Goal: Task Accomplishment & Management: Complete application form

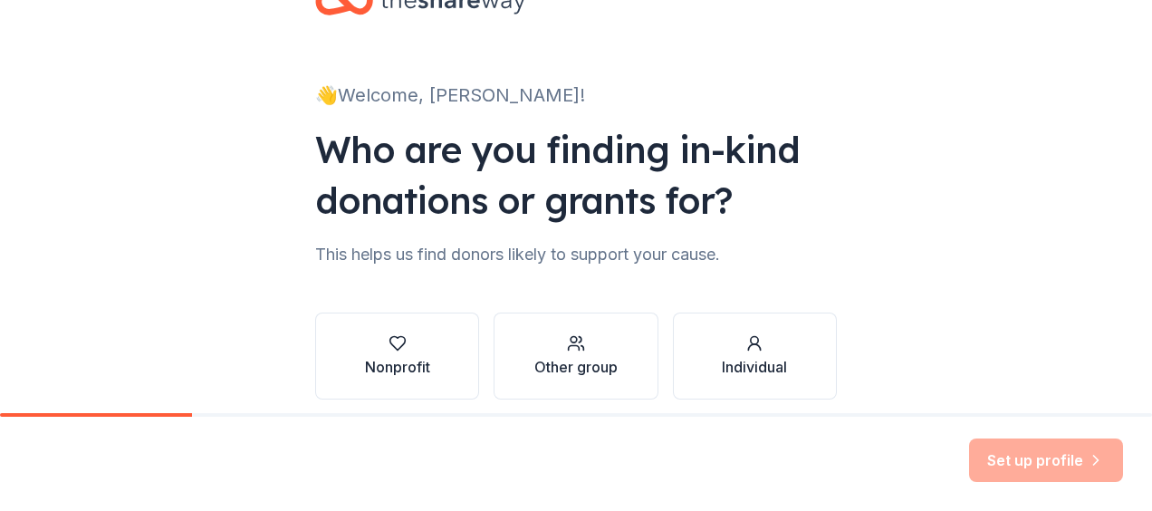
scroll to position [137, 0]
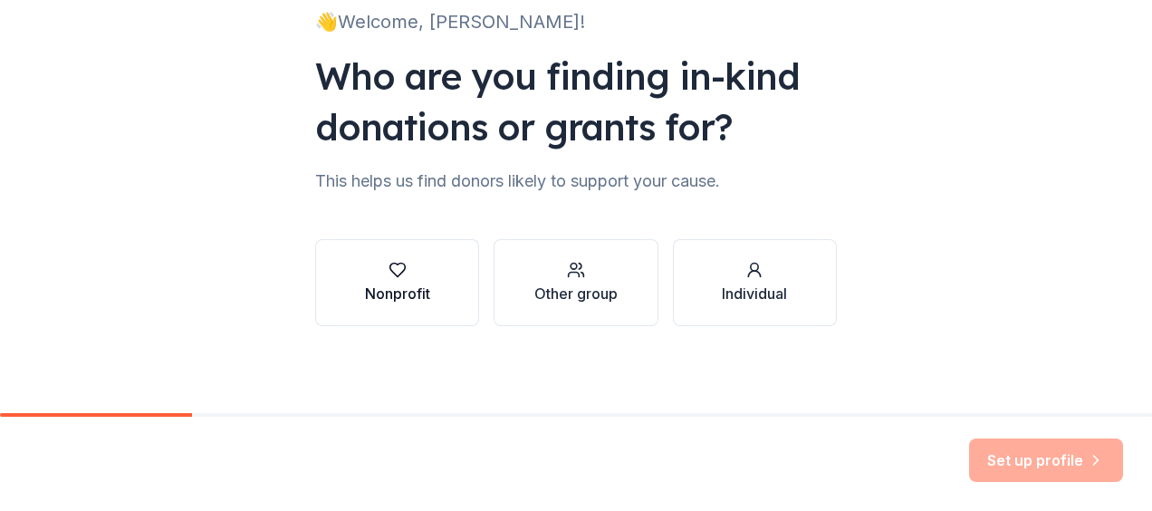
click at [394, 279] on div "Nonprofit" at bounding box center [397, 282] width 65 height 43
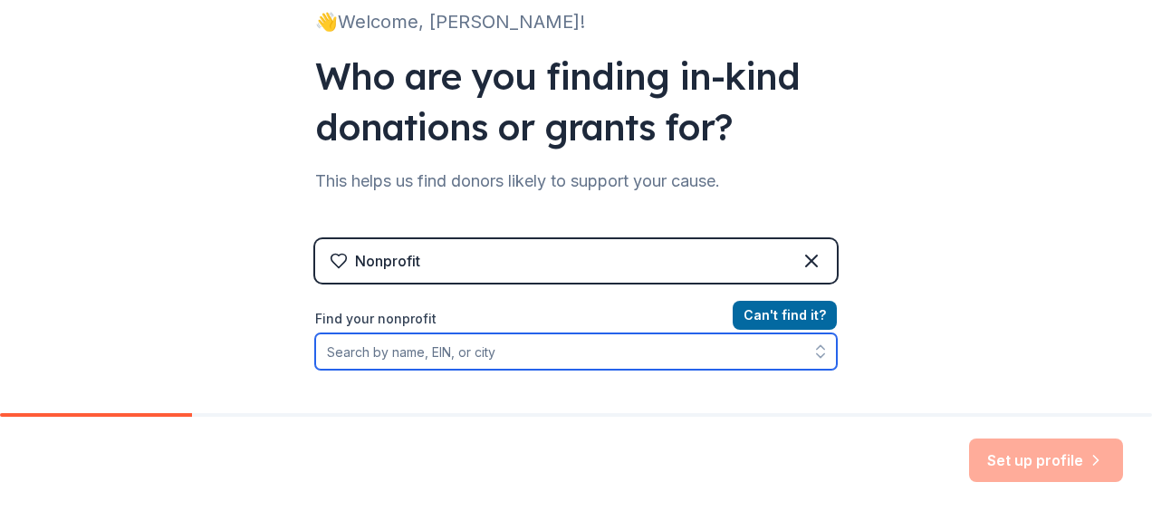
click at [364, 353] on input "Find your nonprofit" at bounding box center [575, 351] width 521 height 36
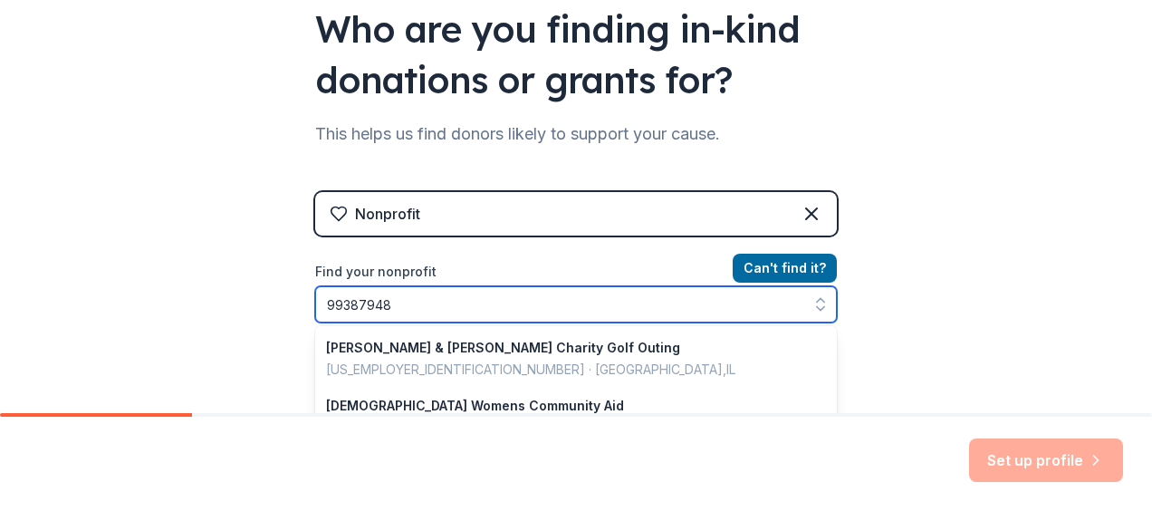
type input "993879489"
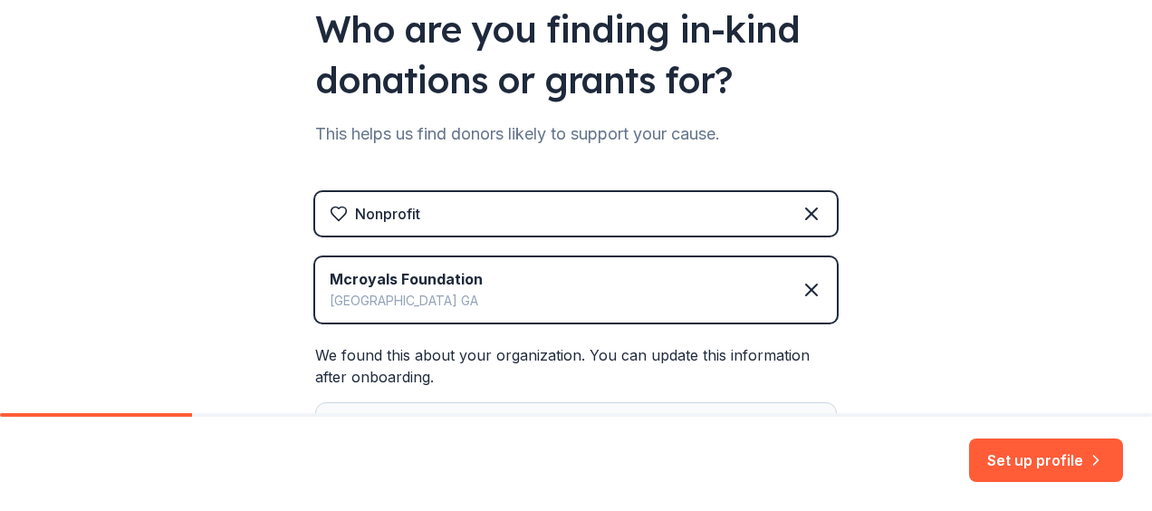
click at [1042, 454] on button "Set up profile" at bounding box center [1046, 459] width 154 height 43
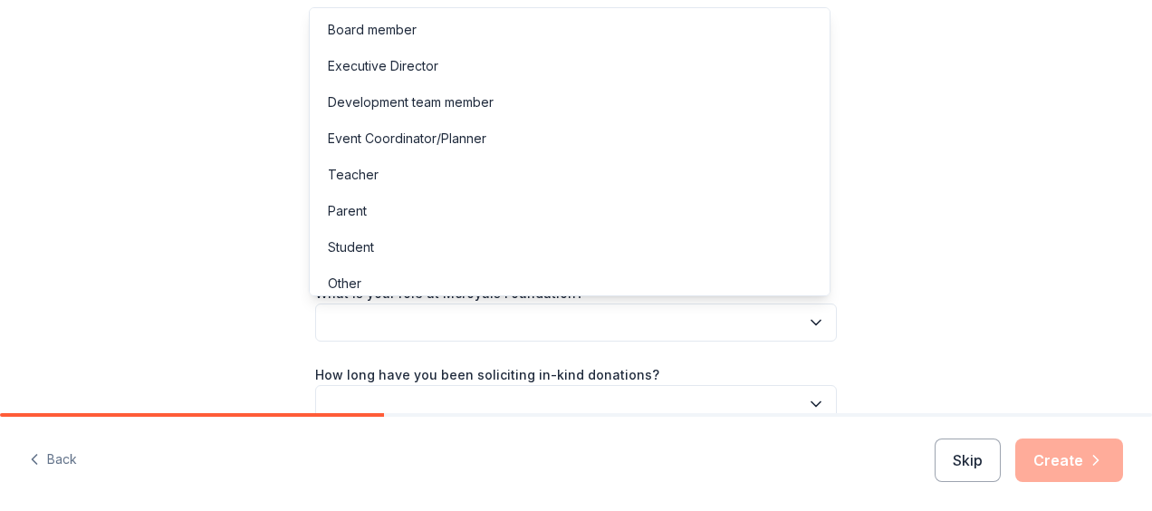
click at [362, 323] on button "button" at bounding box center [575, 322] width 521 height 38
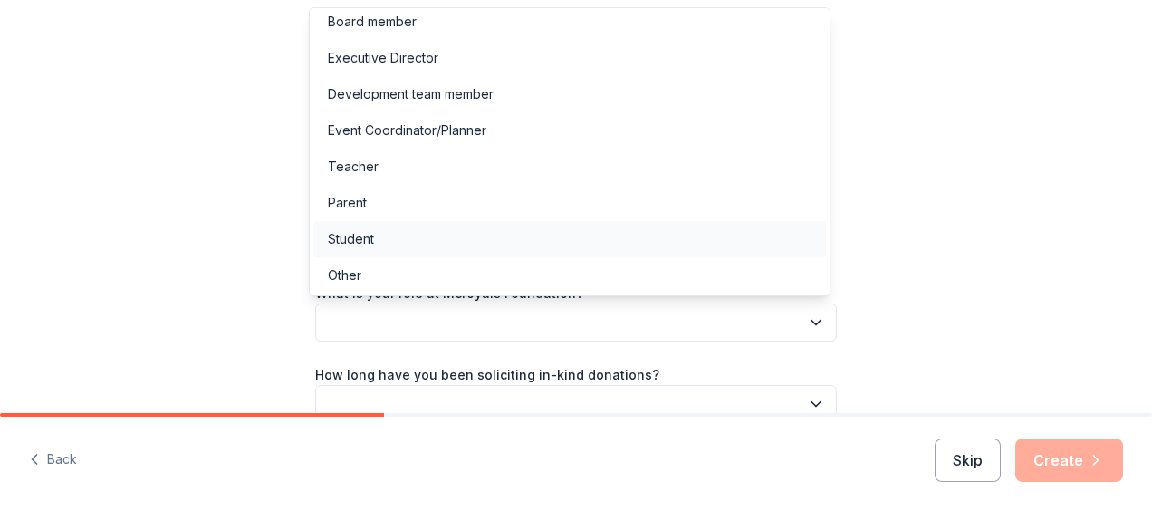
scroll to position [10, 0]
click at [354, 265] on div "Other" at bounding box center [344, 274] width 33 height 22
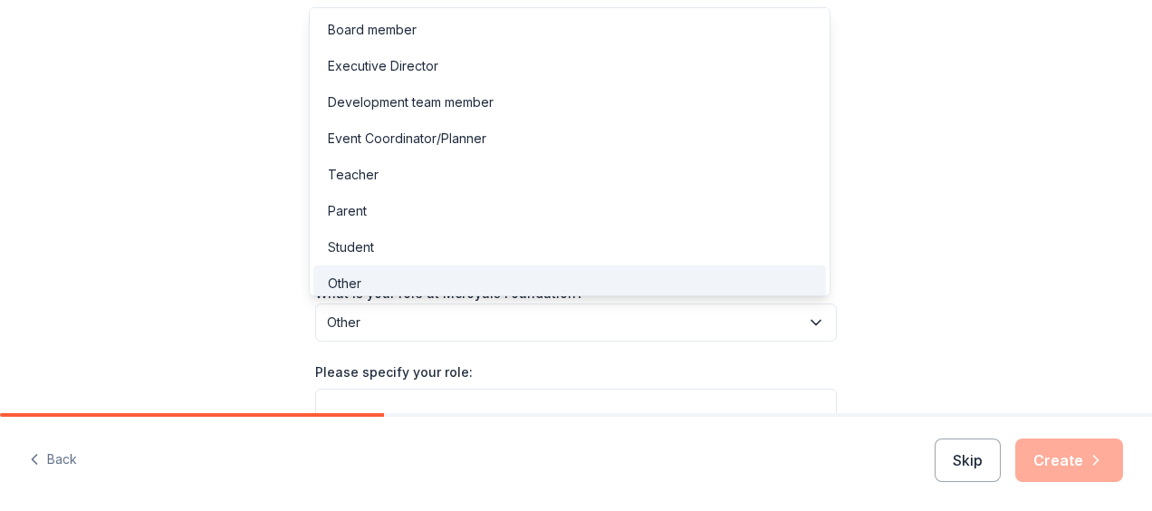
click at [363, 319] on span "Other" at bounding box center [563, 322] width 473 height 22
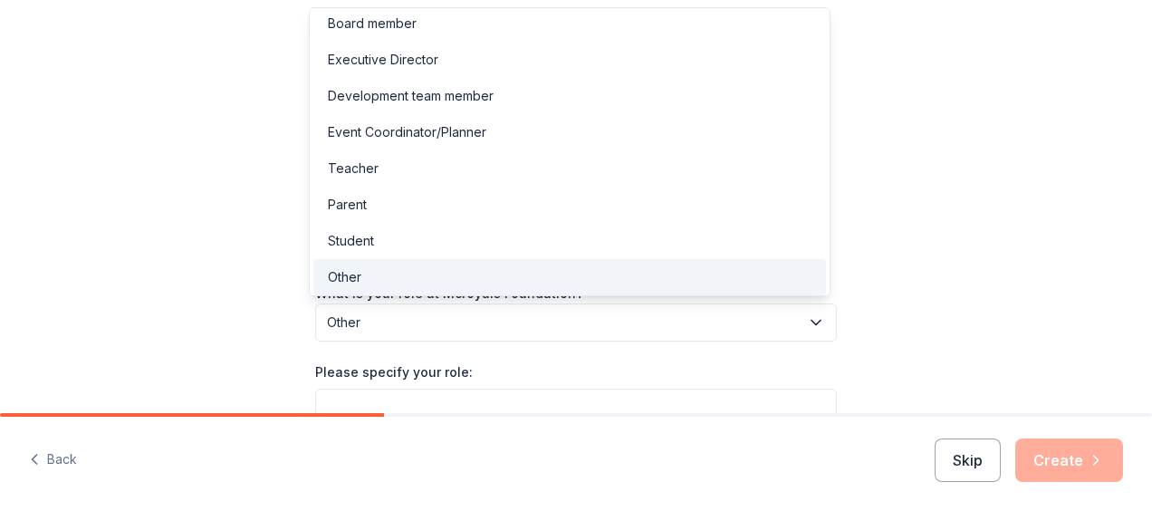
click at [503, 373] on div "What is your role at Mcroyals Foundation? Other Please specify your role: How l…" at bounding box center [575, 436] width 521 height 308
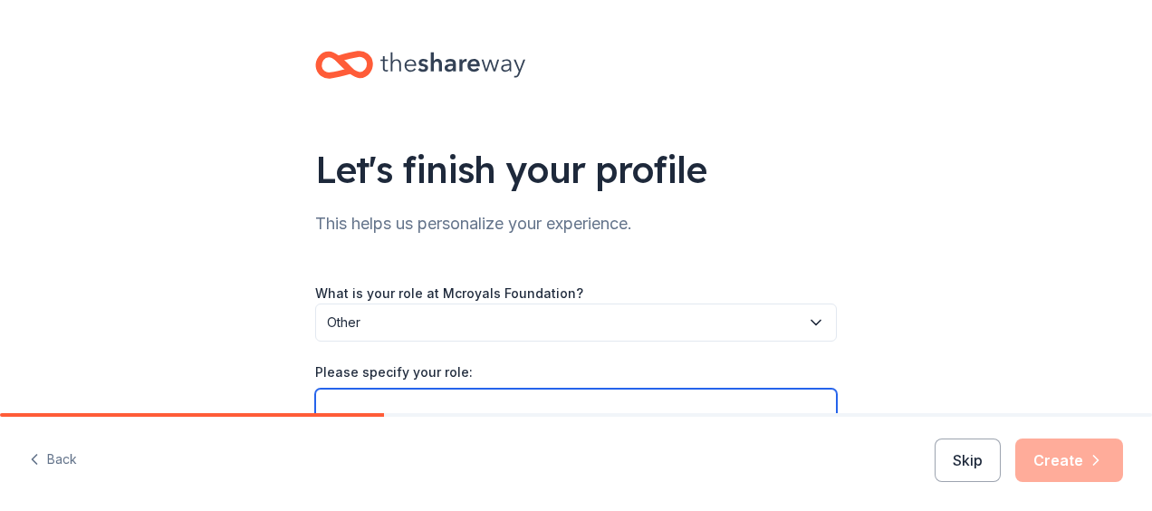
click at [364, 401] on input "Please specify your role:" at bounding box center [575, 407] width 521 height 38
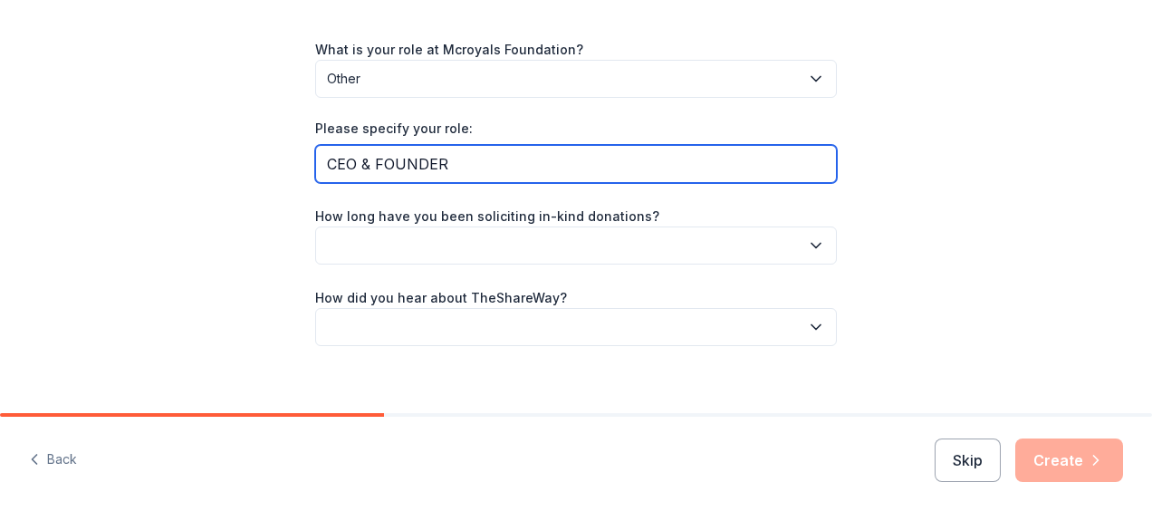
scroll to position [263, 0]
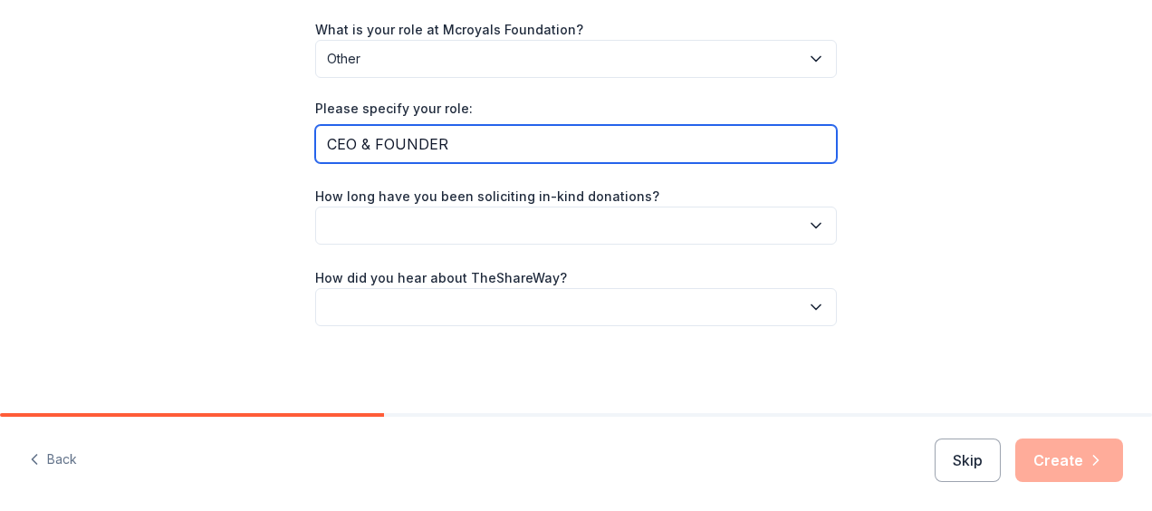
type input "CEO & FOUNDER"
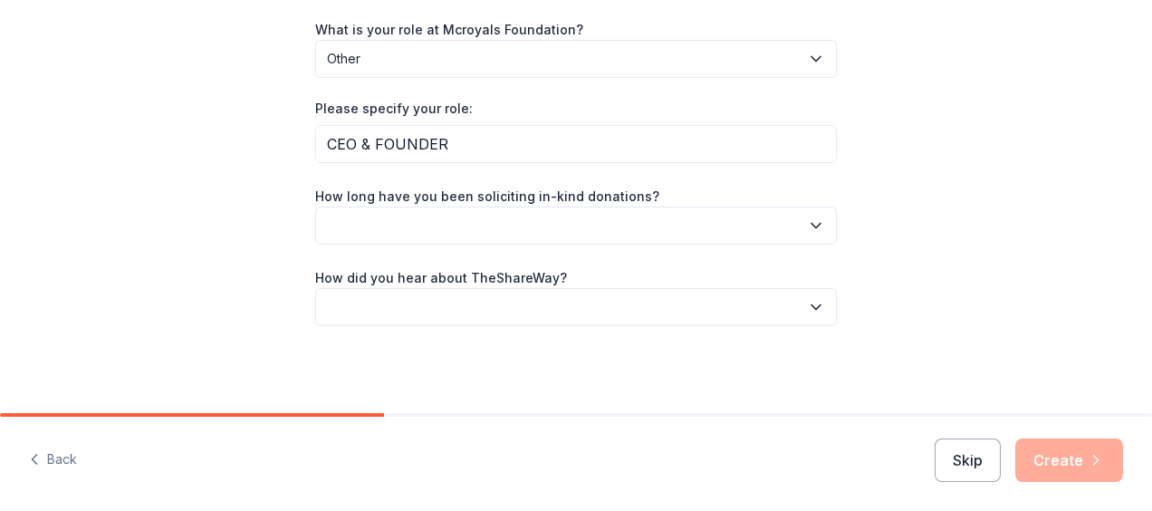
click at [333, 226] on button "button" at bounding box center [575, 225] width 521 height 38
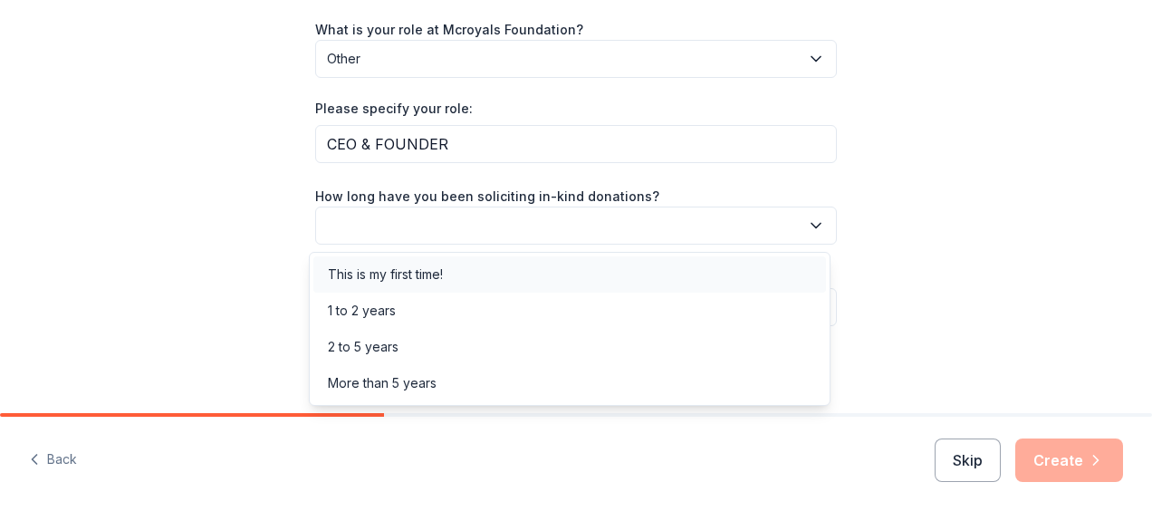
click at [407, 273] on div "This is my first time!" at bounding box center [385, 274] width 115 height 22
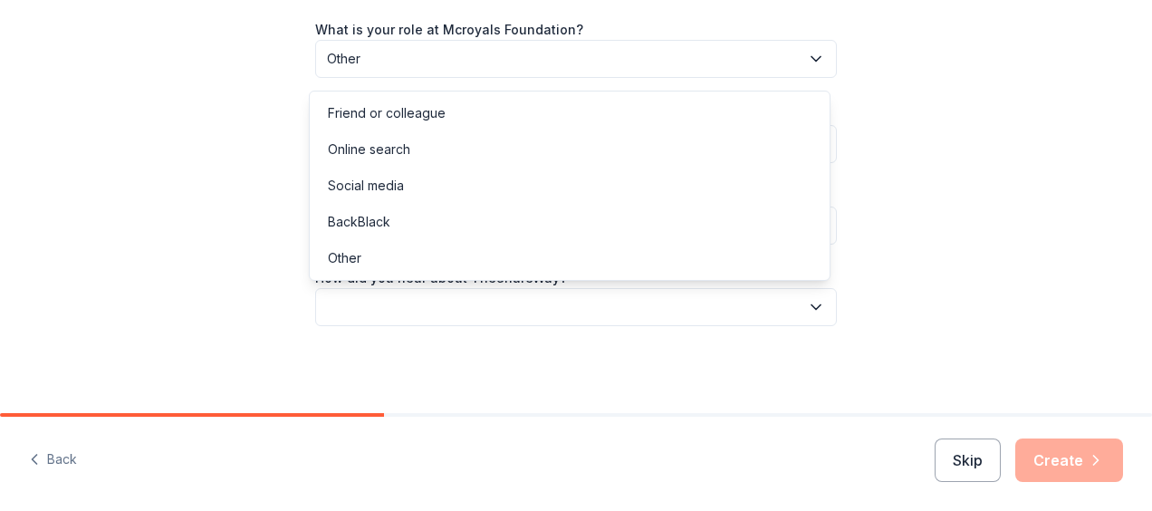
click at [808, 303] on icon "button" at bounding box center [816, 307] width 18 height 18
click at [361, 185] on div "Social media" at bounding box center [366, 186] width 76 height 22
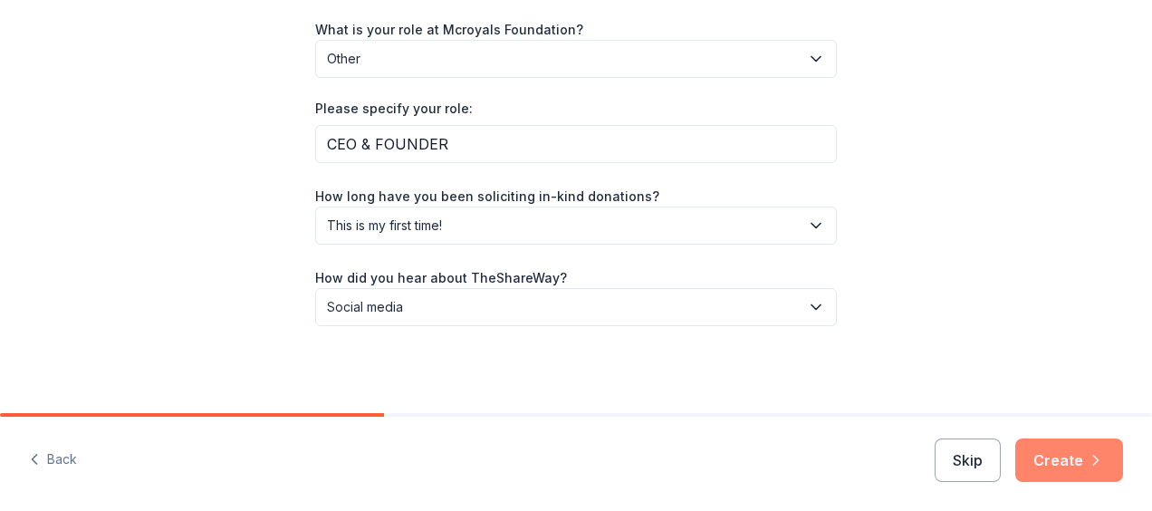
click at [1079, 454] on button "Create" at bounding box center [1069, 459] width 108 height 43
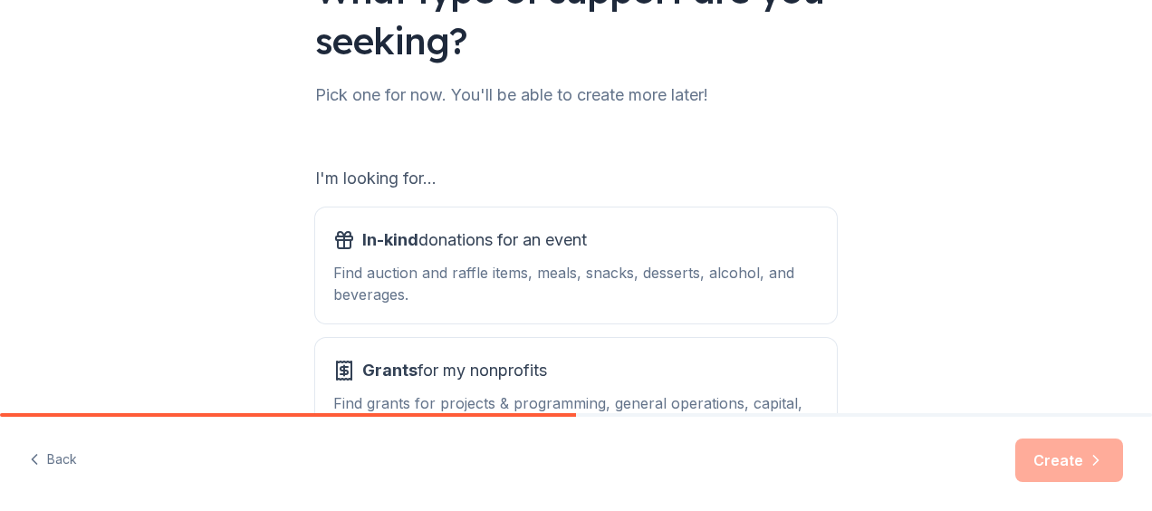
scroll to position [181, 0]
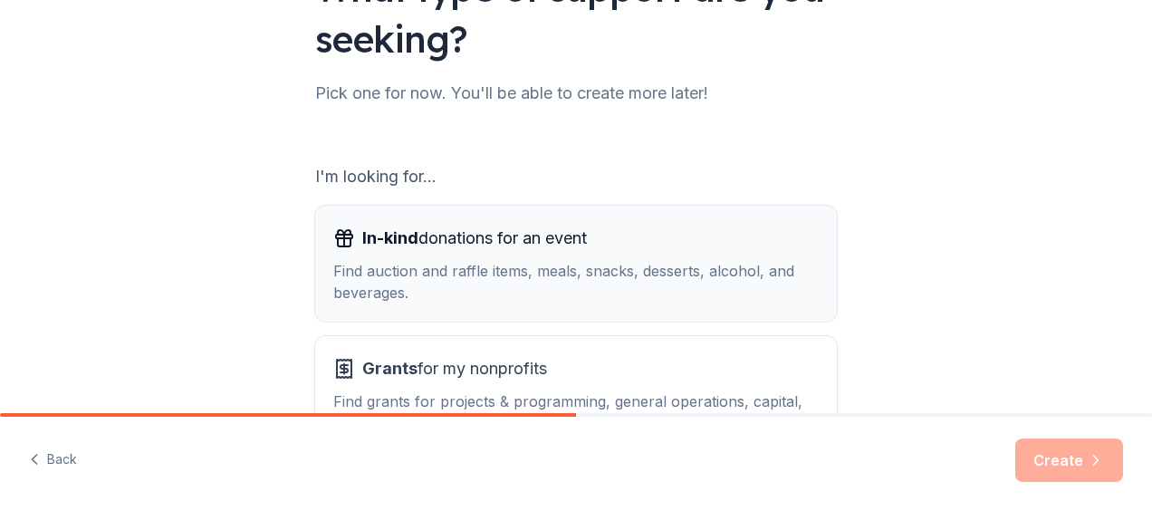
click at [460, 234] on span "In-kind donations for an event" at bounding box center [474, 238] width 225 height 29
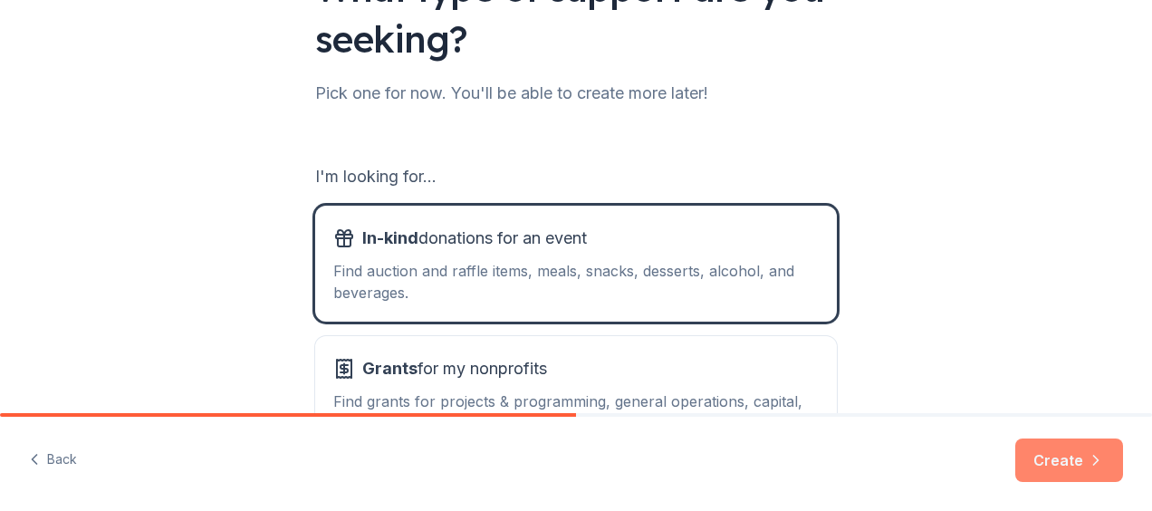
click at [1058, 451] on button "Create" at bounding box center [1069, 459] width 108 height 43
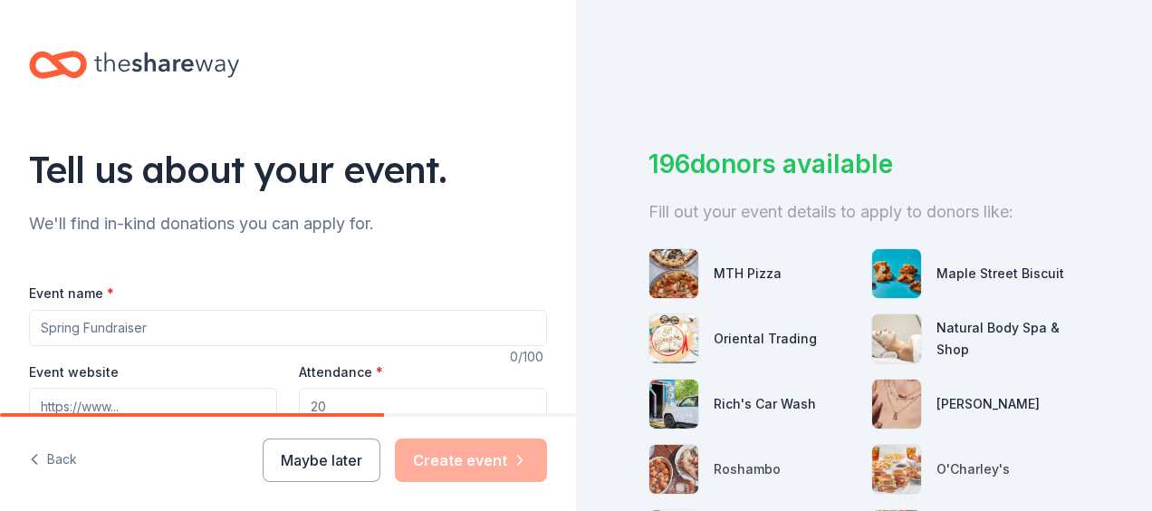
click at [43, 335] on input "Event name *" at bounding box center [288, 328] width 518 height 36
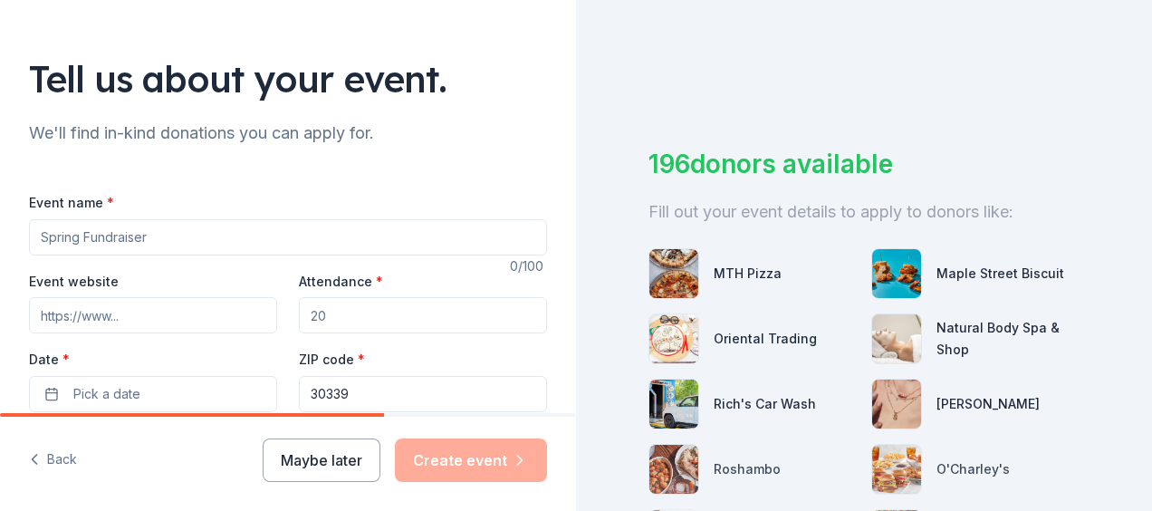
click at [123, 317] on input "Event website" at bounding box center [153, 315] width 248 height 36
type input "e"
type input "www.themcroyalsfoundation.com"
click at [334, 317] on input "Attendance *" at bounding box center [423, 315] width 248 height 36
type input "120"
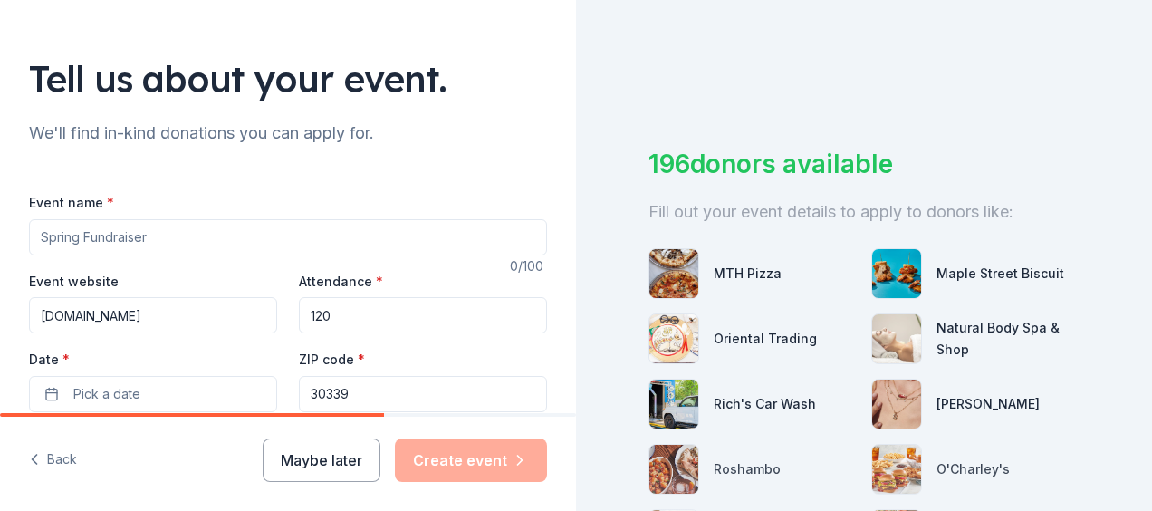
click at [43, 234] on input "Event name *" at bounding box center [288, 237] width 518 height 36
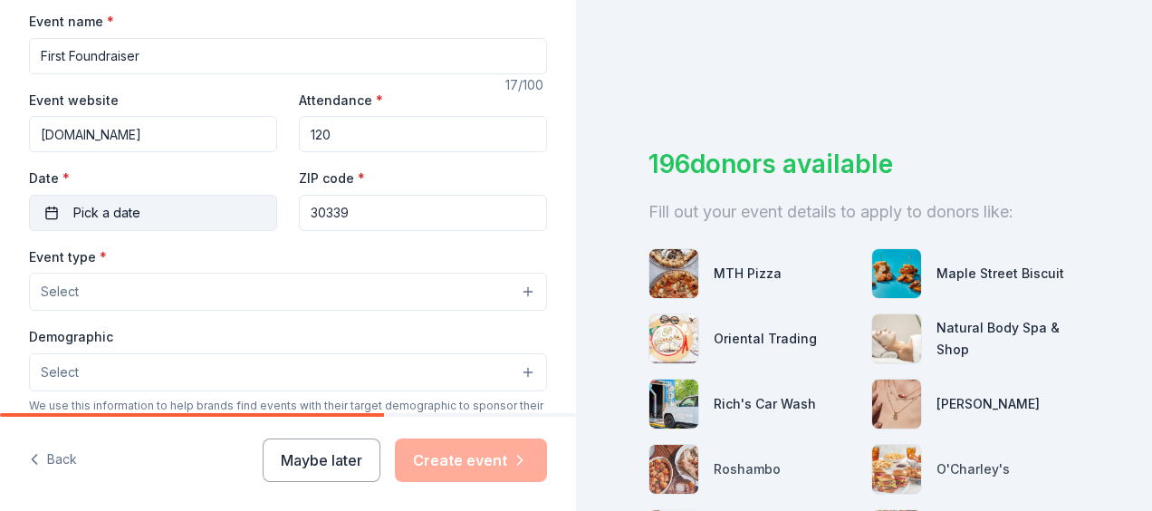
type input "First Foundraiser"
click at [46, 207] on button "Pick a date" at bounding box center [153, 213] width 248 height 36
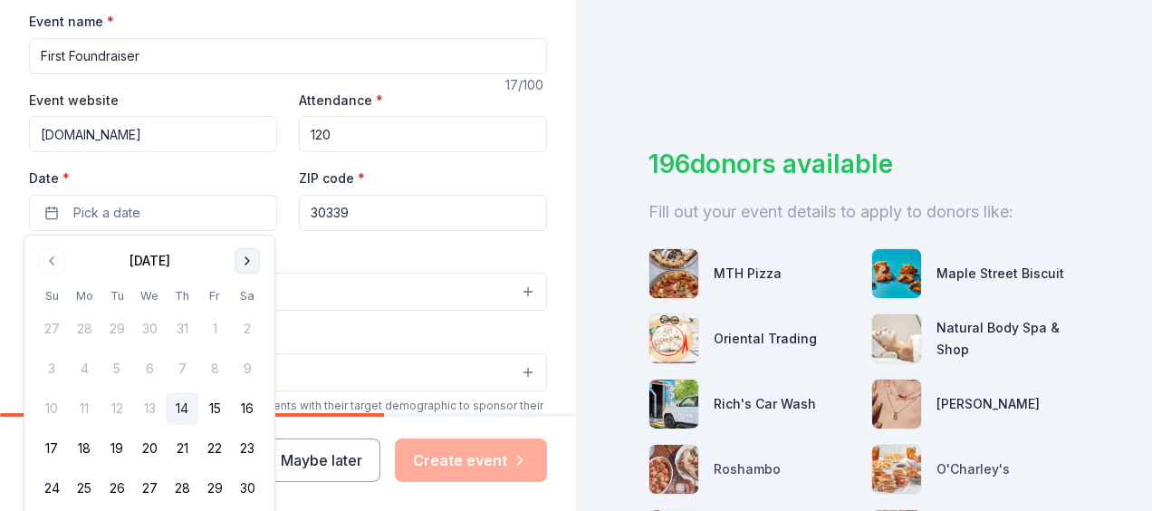
click at [251, 261] on button "Go to next month" at bounding box center [246, 260] width 25 height 25
click at [246, 408] on button "18" at bounding box center [247, 408] width 33 height 33
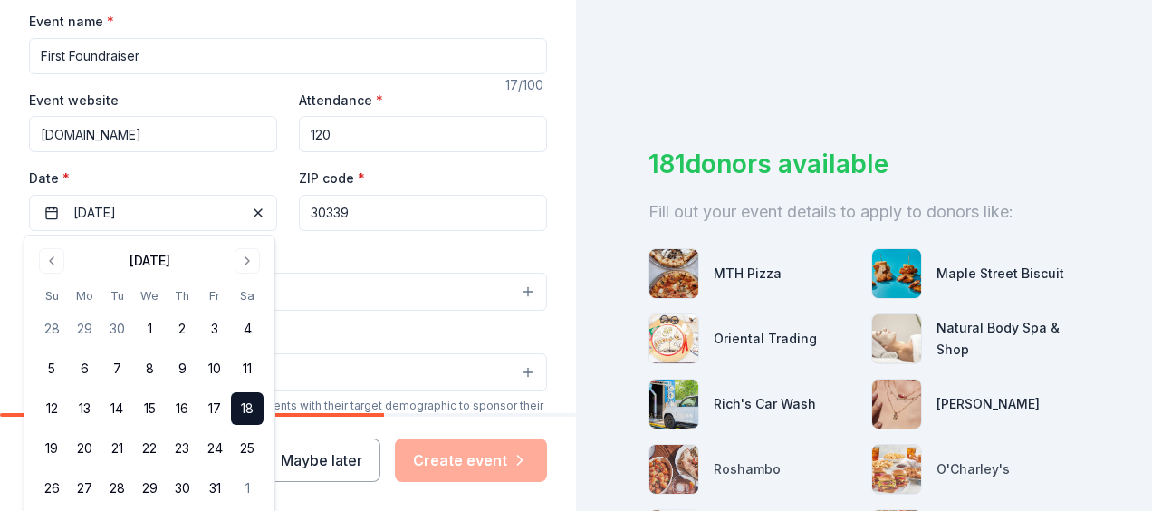
click at [360, 210] on input "30339" at bounding box center [423, 213] width 248 height 36
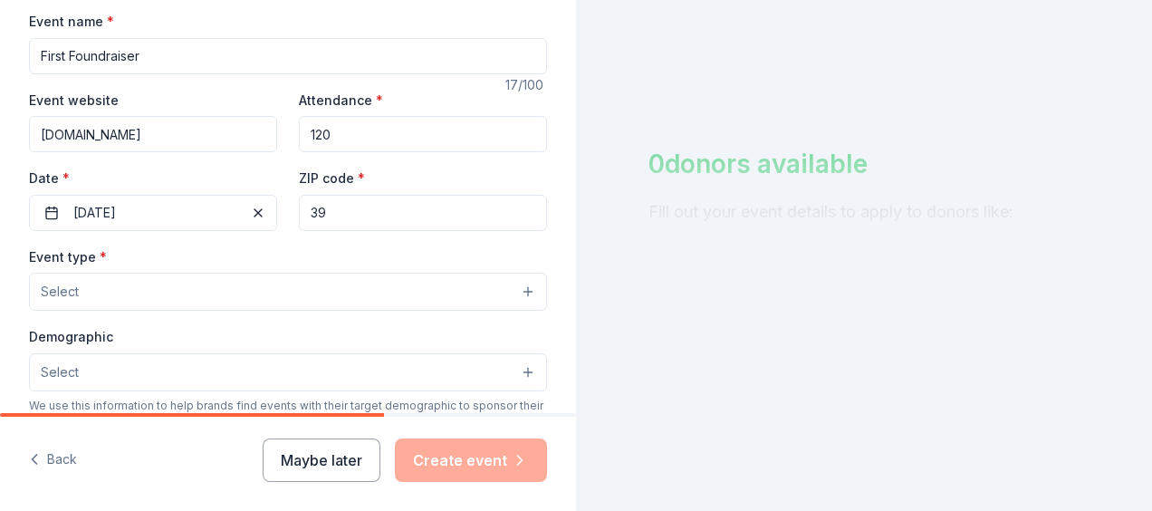
type input "9"
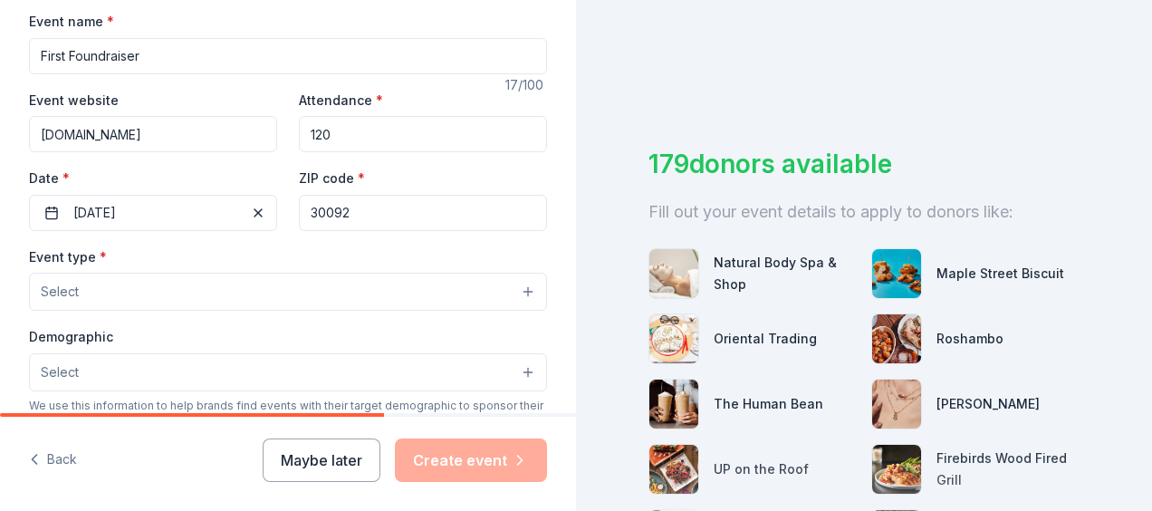
type input "30092"
click at [516, 292] on button "Select" at bounding box center [288, 292] width 518 height 38
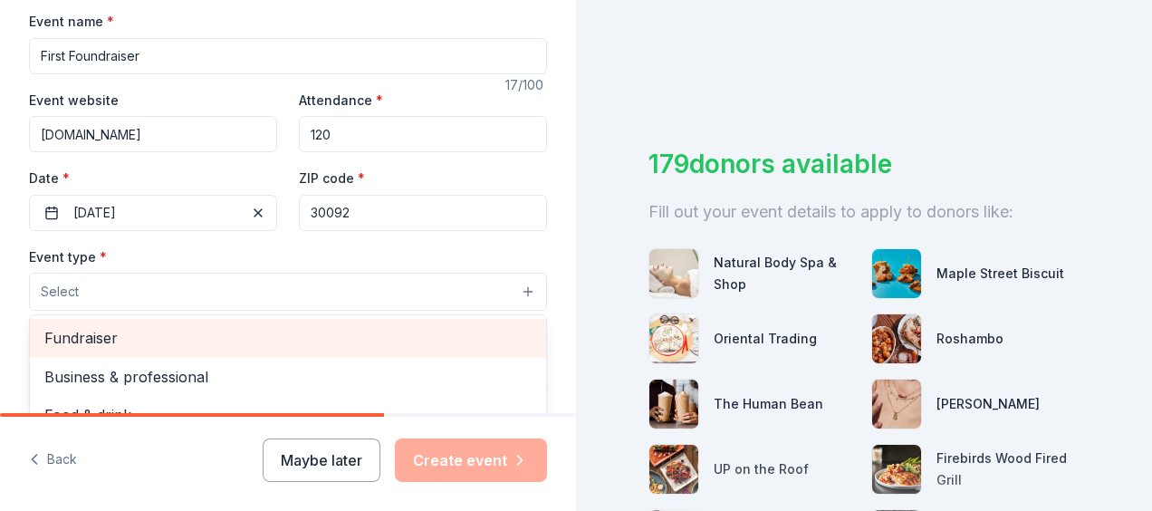
click at [65, 335] on span "Fundraiser" at bounding box center [287, 338] width 487 height 24
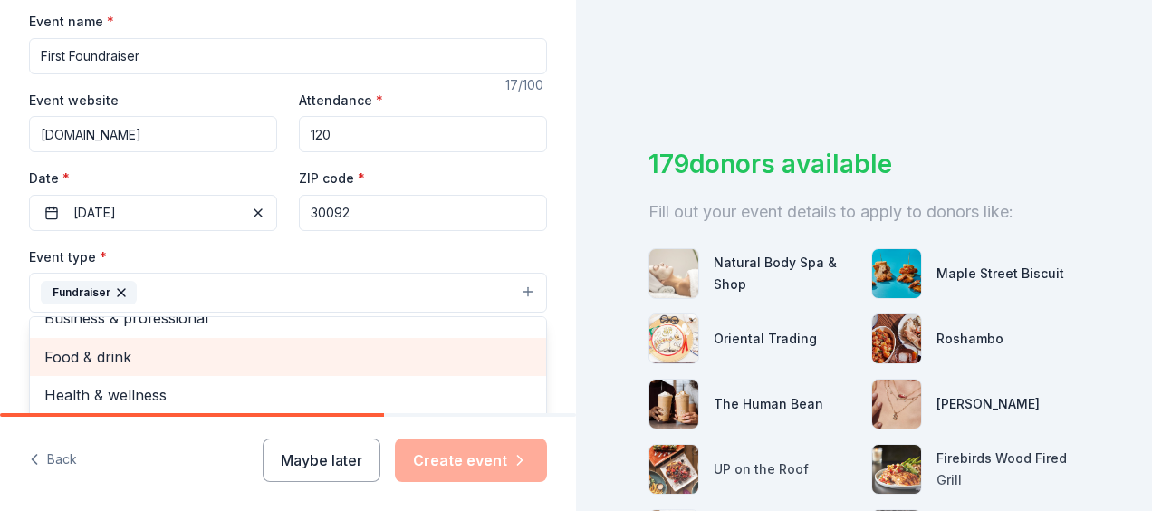
scroll to position [362, 0]
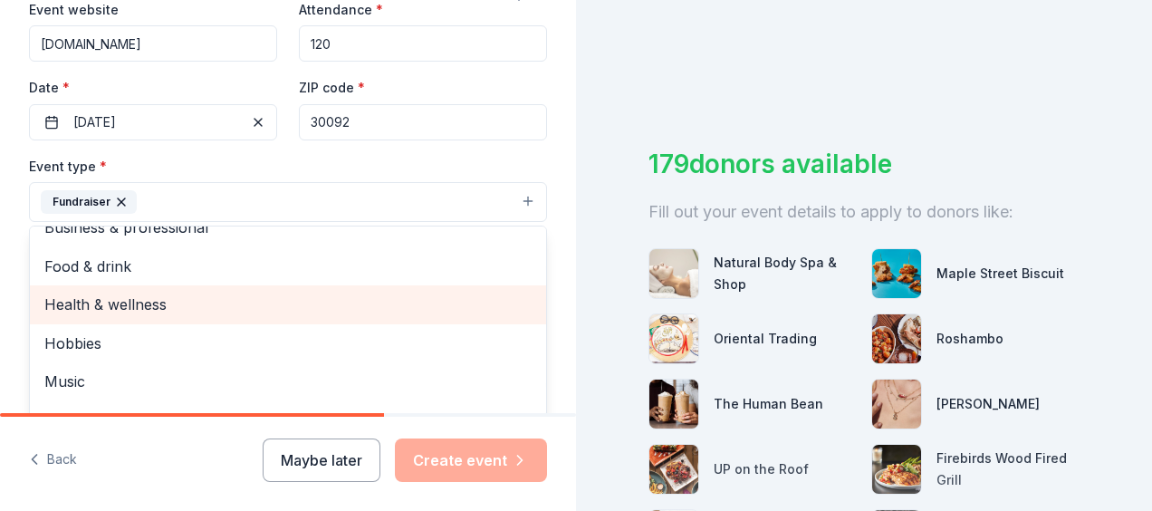
click at [129, 298] on span "Health & wellness" at bounding box center [287, 304] width 487 height 24
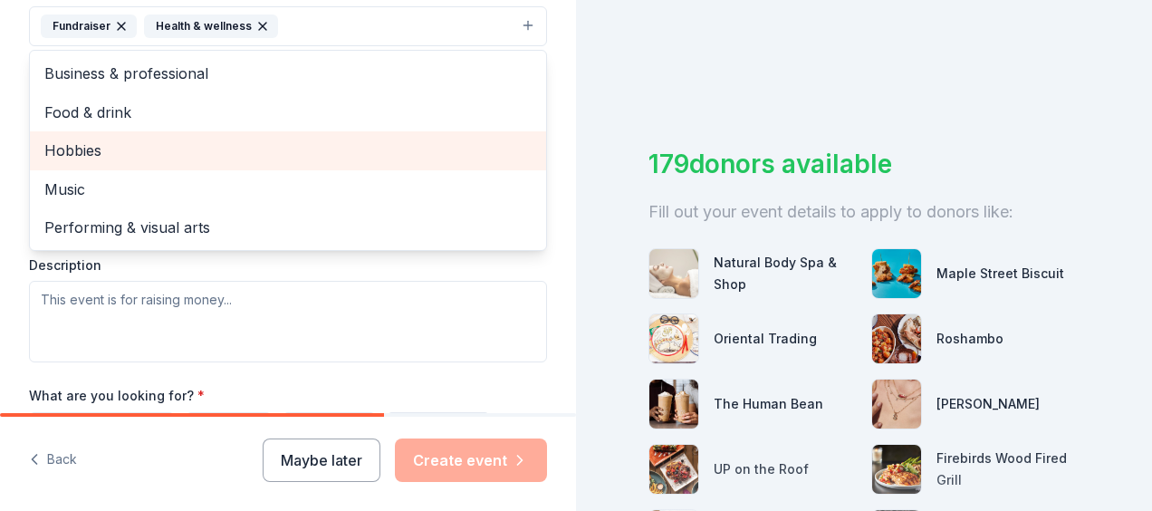
scroll to position [543, 0]
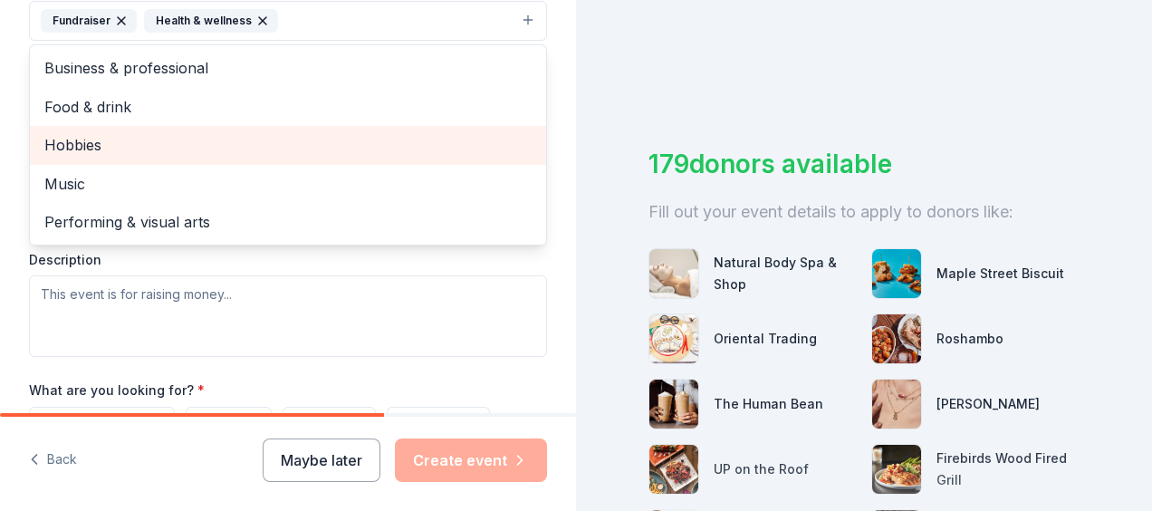
click at [67, 297] on div "Event type * Fundraiser Health & wellness Business & professional Food & drink …" at bounding box center [288, 165] width 518 height 383
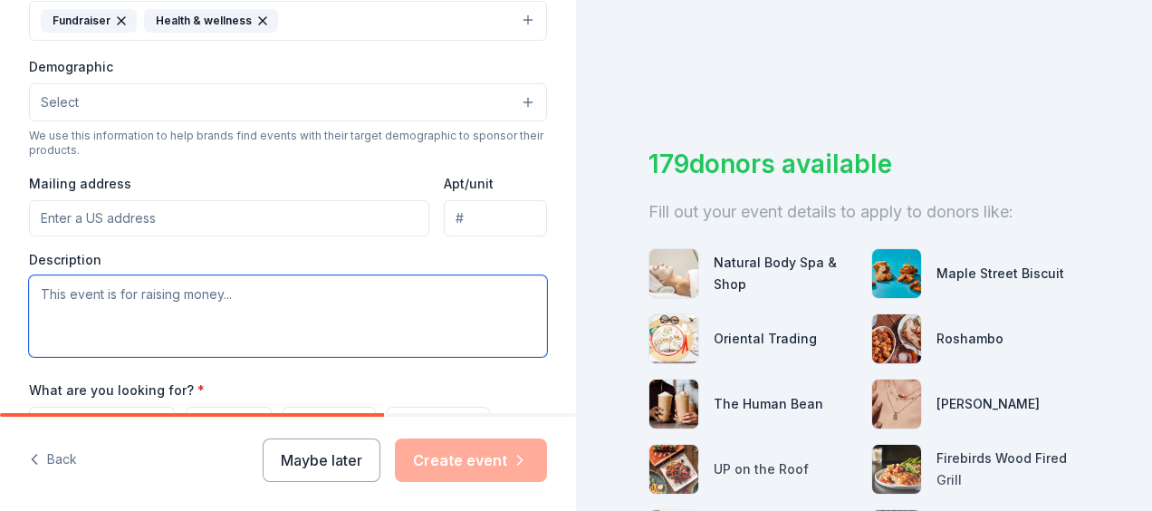
click at [39, 296] on textarea at bounding box center [288, 315] width 518 height 81
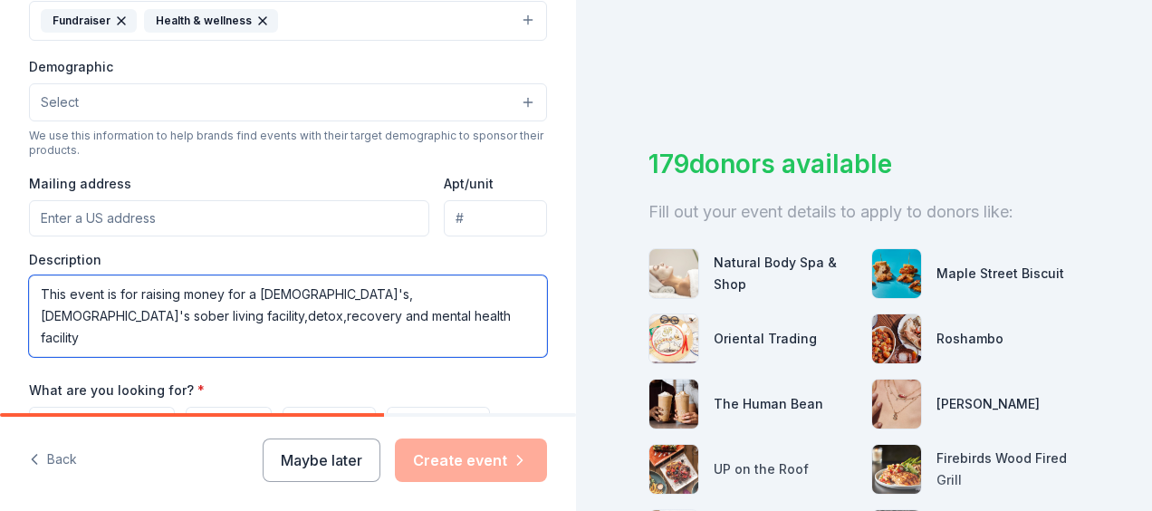
type textarea "This event is for raising money for a [DEMOGRAPHIC_DATA]'s,[DEMOGRAPHIC_DATA]'s…"
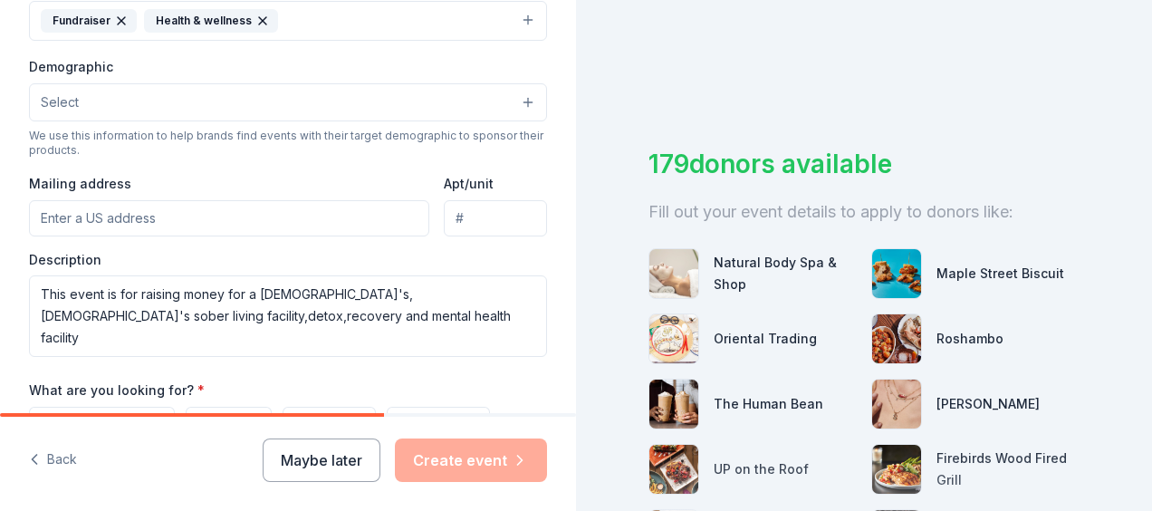
click at [81, 220] on input "Mailing address" at bounding box center [229, 218] width 400 height 36
type input "820 Adams Lake Blvd SE"
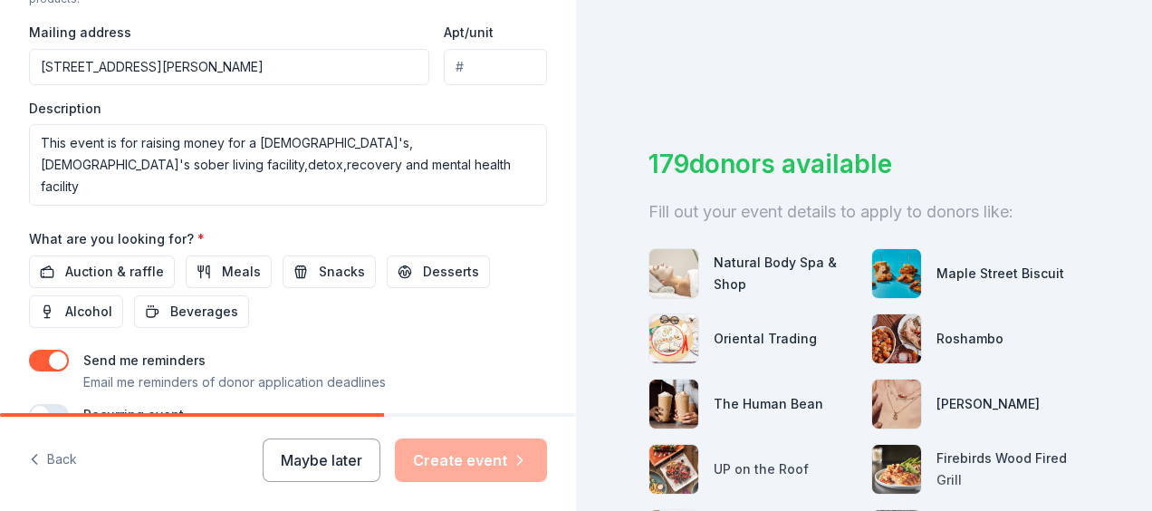
scroll to position [724, 0]
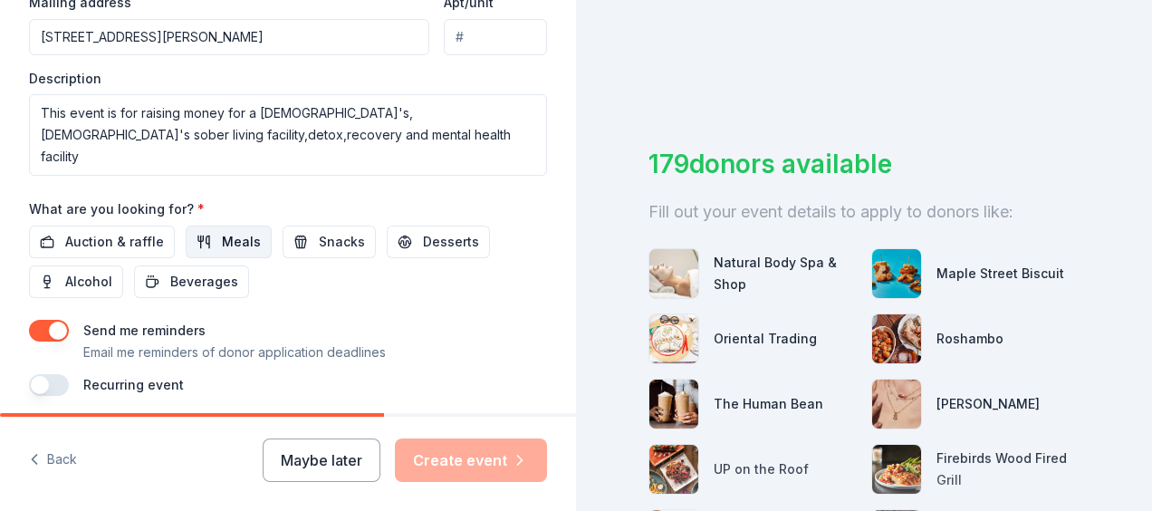
click at [239, 240] on span "Meals" at bounding box center [241, 242] width 39 height 22
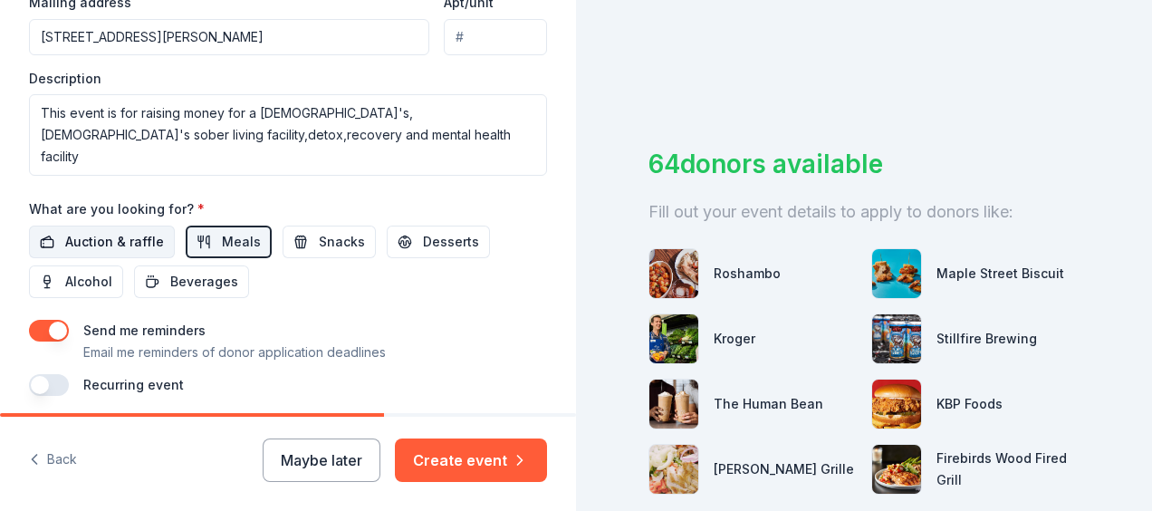
click at [117, 241] on span "Auction & raffle" at bounding box center [114, 242] width 99 height 22
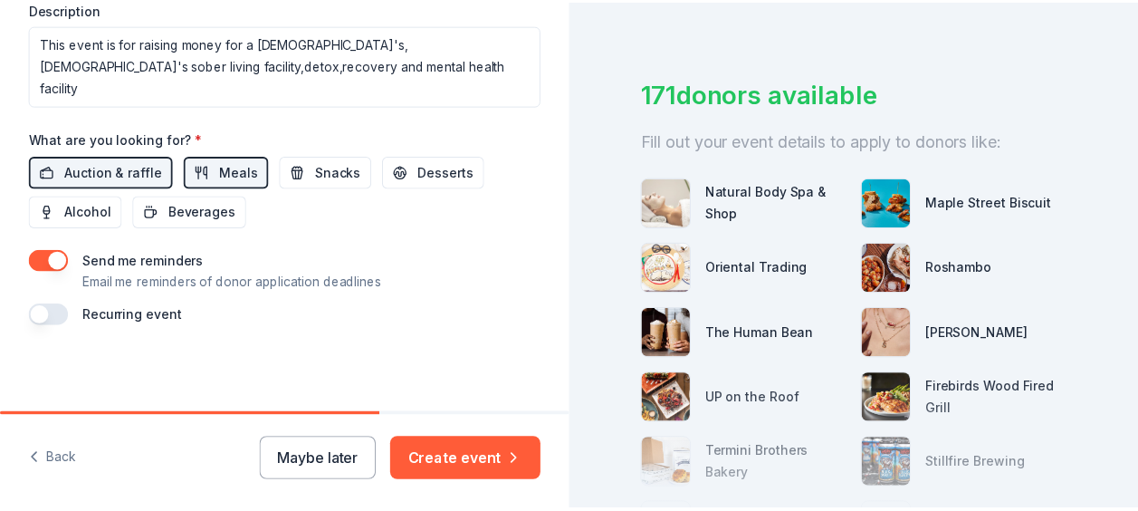
scroll to position [272, 0]
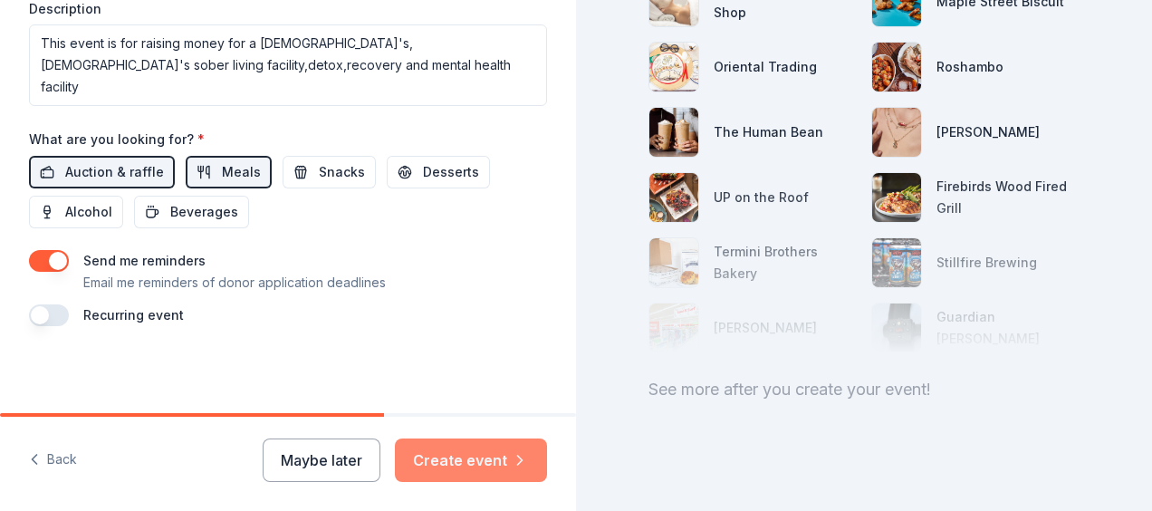
click at [485, 456] on button "Create event" at bounding box center [471, 459] width 152 height 43
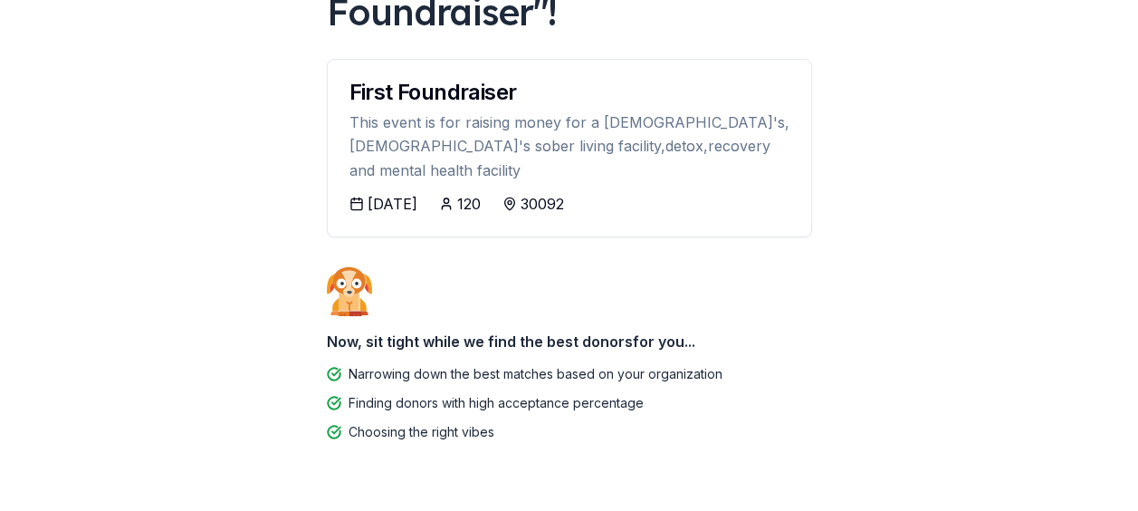
scroll to position [181, 0]
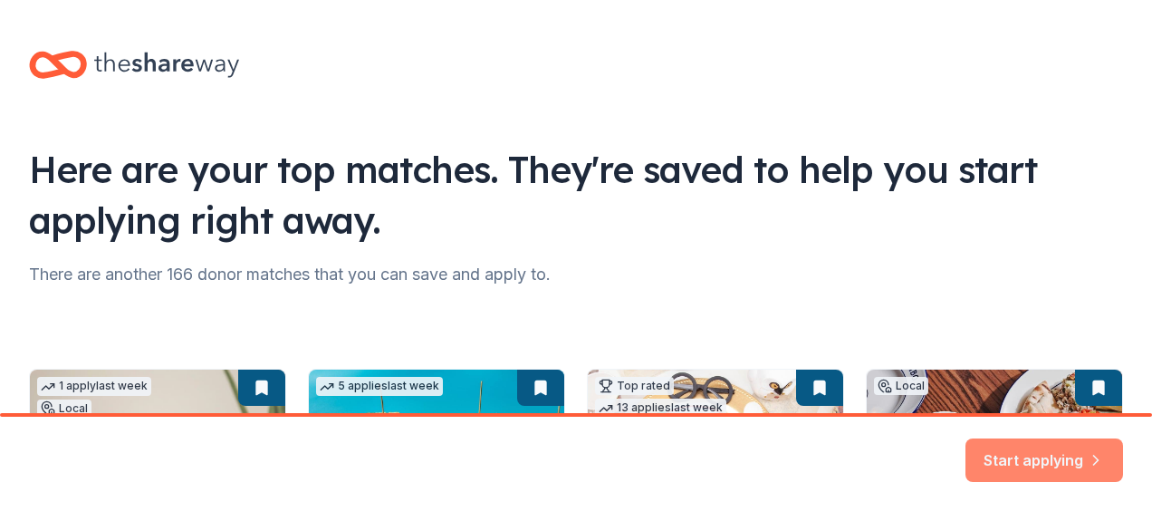
click at [1017, 447] on button "Start applying" at bounding box center [1044, 448] width 158 height 43
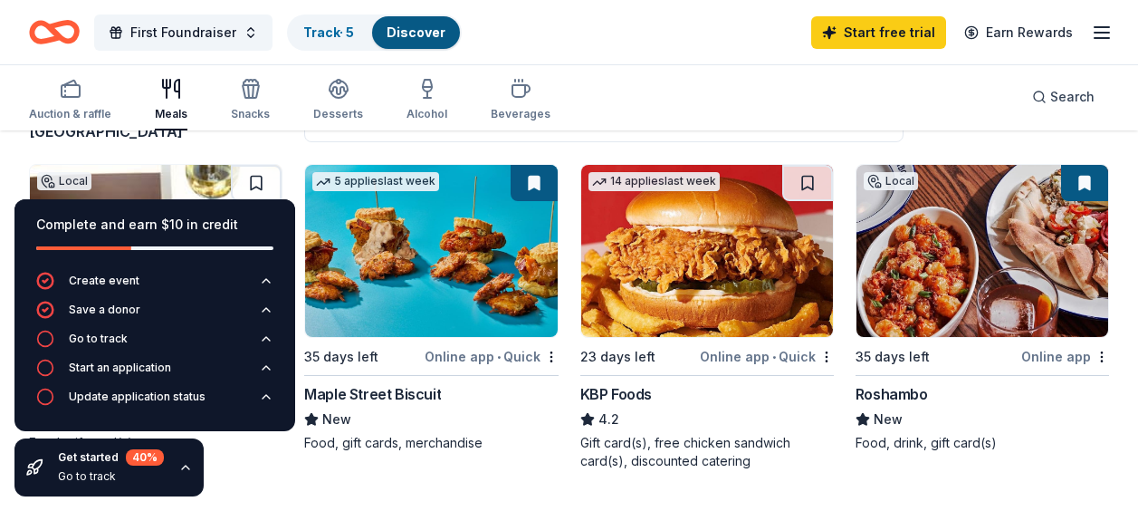
scroll to position [181, 0]
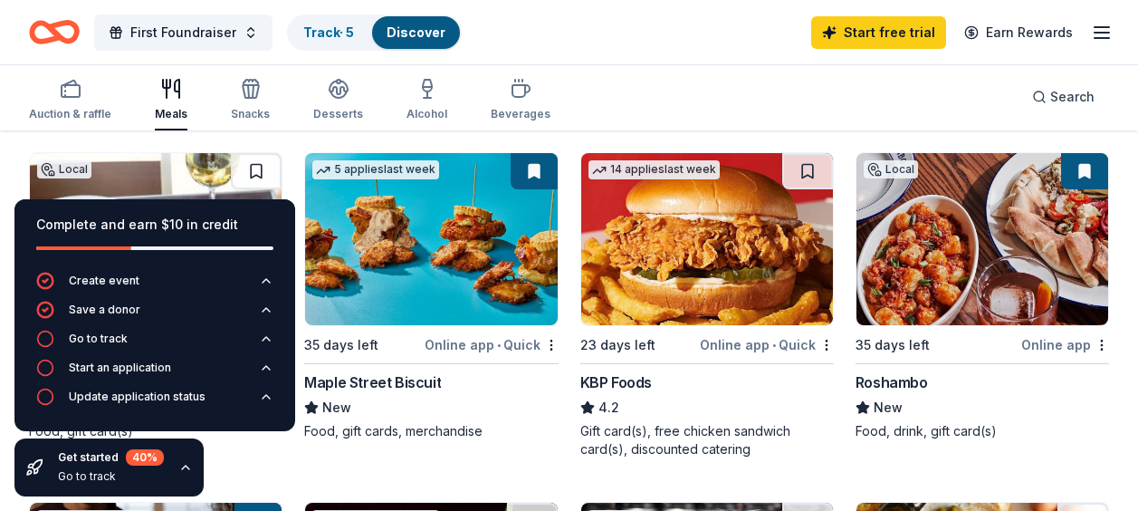
click at [388, 255] on img at bounding box center [431, 239] width 252 height 172
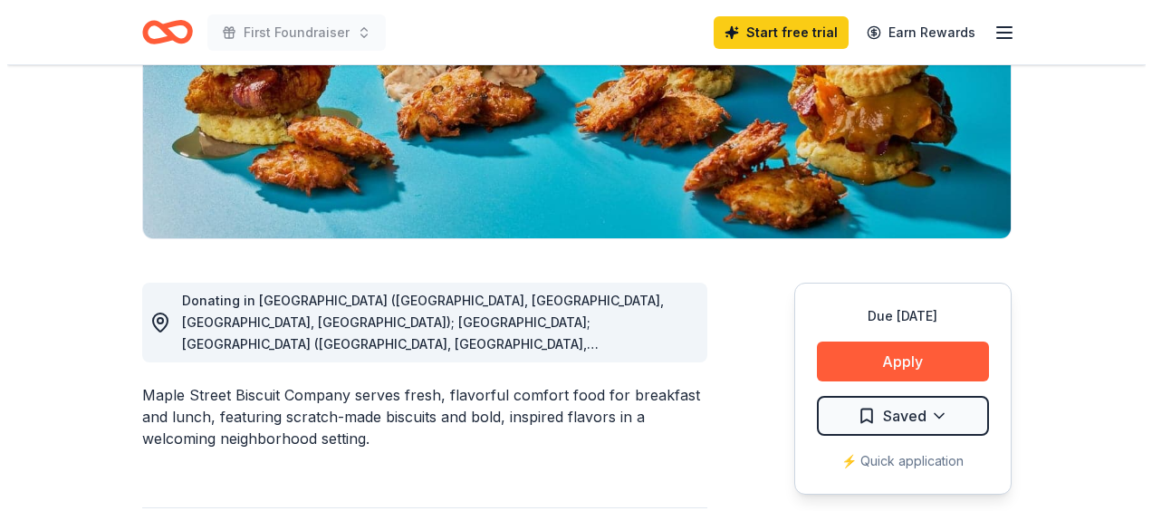
scroll to position [362, 0]
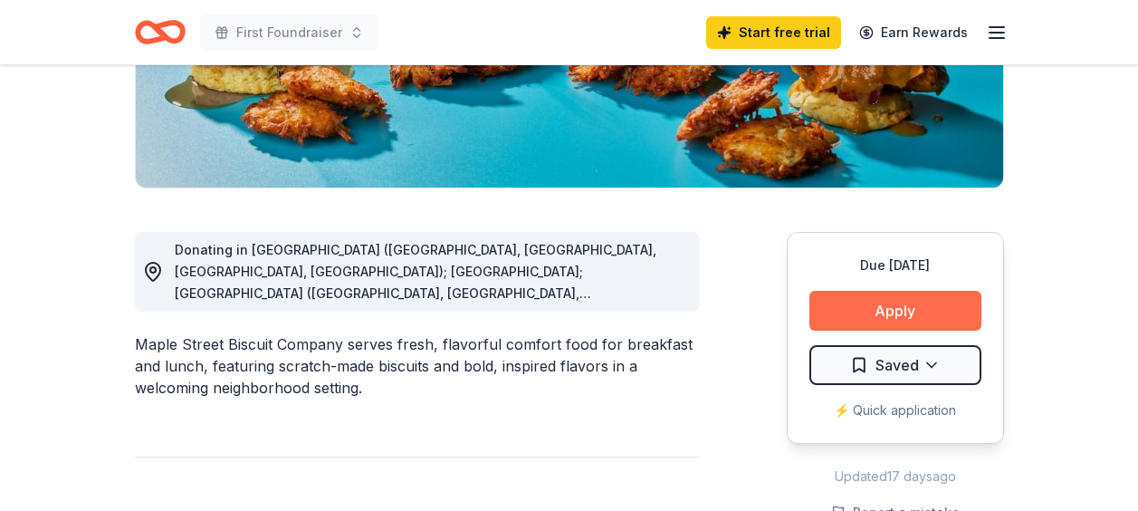
click at [881, 302] on button "Apply" at bounding box center [895, 311] width 172 height 40
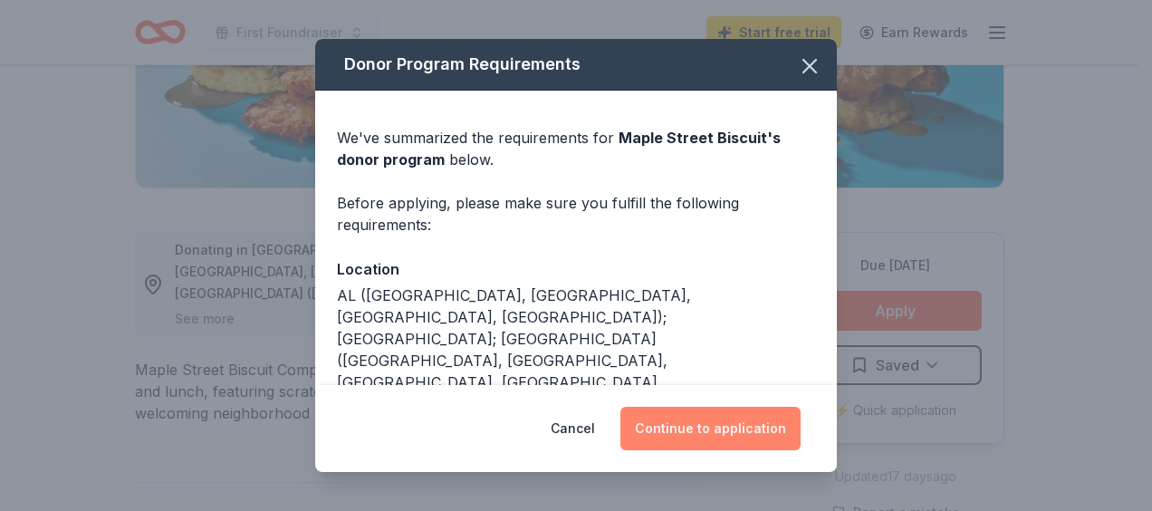
click at [743, 426] on button "Continue to application" at bounding box center [710, 428] width 180 height 43
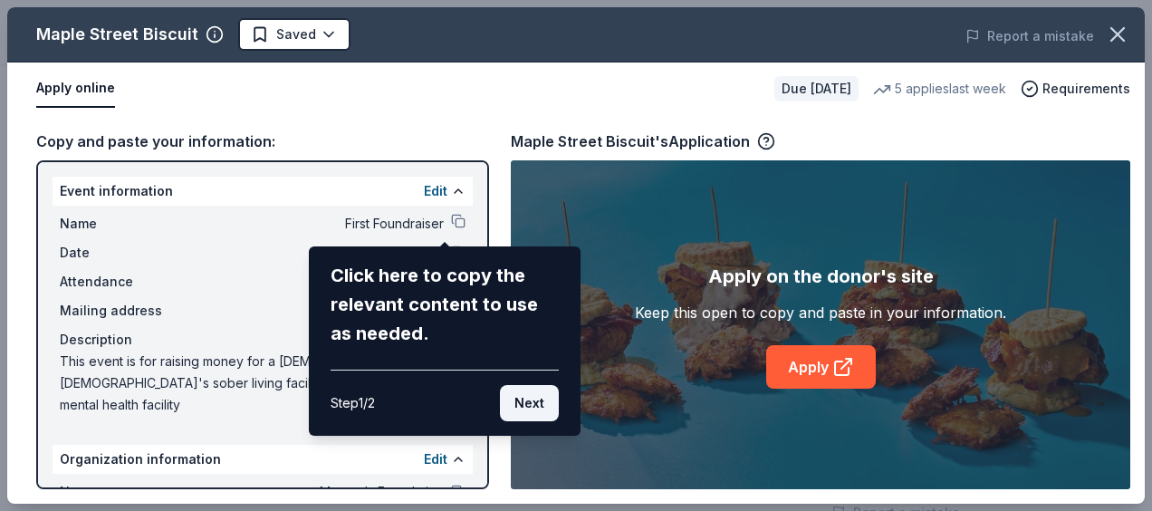
click at [539, 395] on button "Next" at bounding box center [529, 403] width 59 height 36
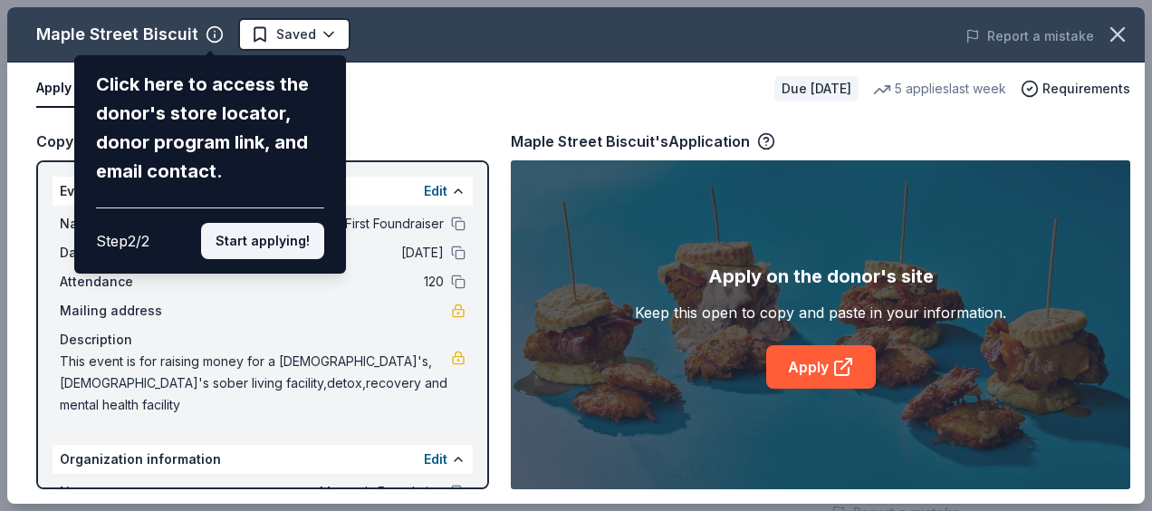
click at [268, 235] on button "Start applying!" at bounding box center [262, 241] width 123 height 36
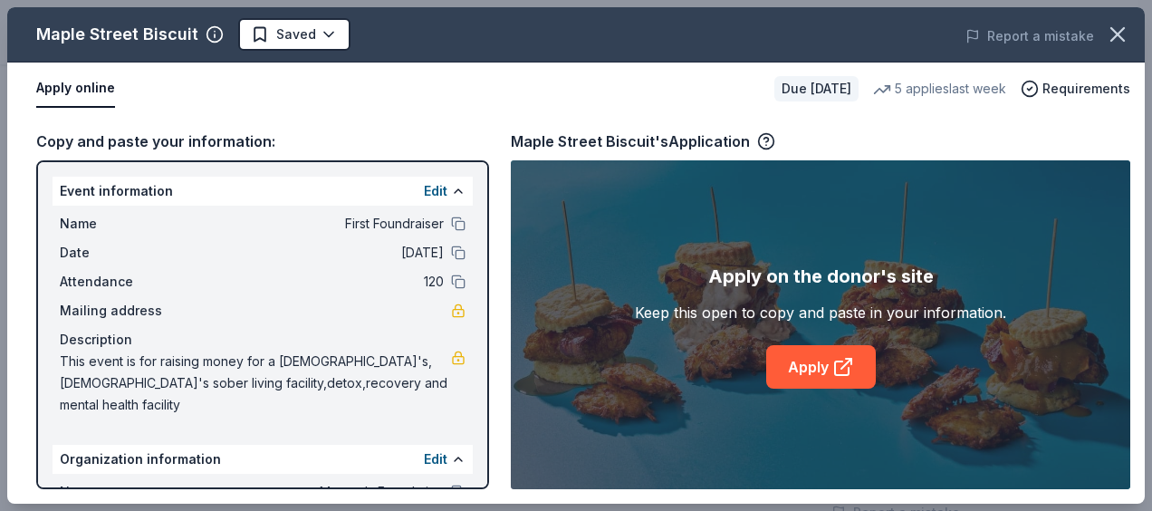
click at [207, 311] on div "Mailing address" at bounding box center [263, 311] width 406 height 22
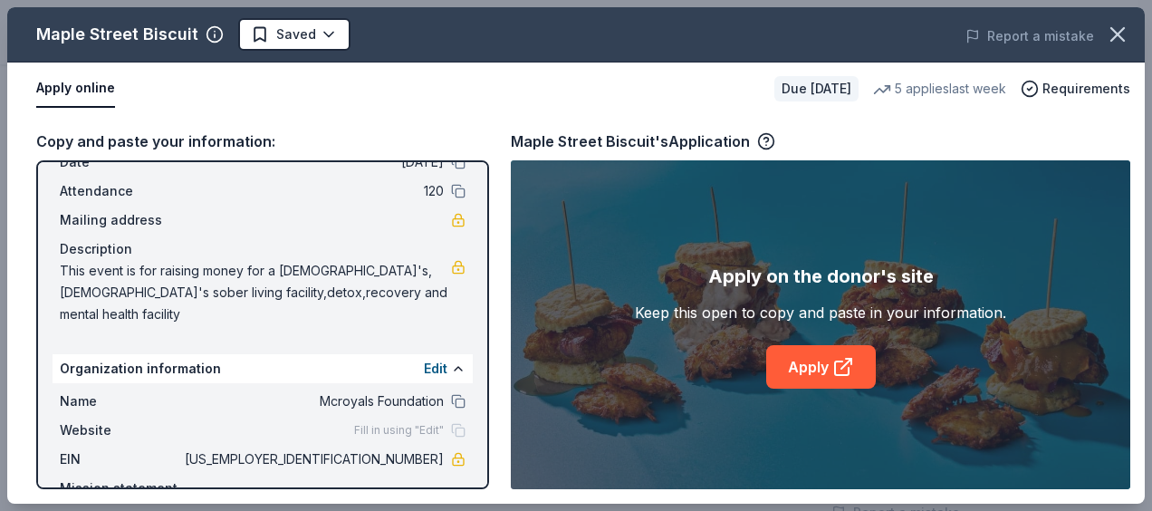
scroll to position [146, 0]
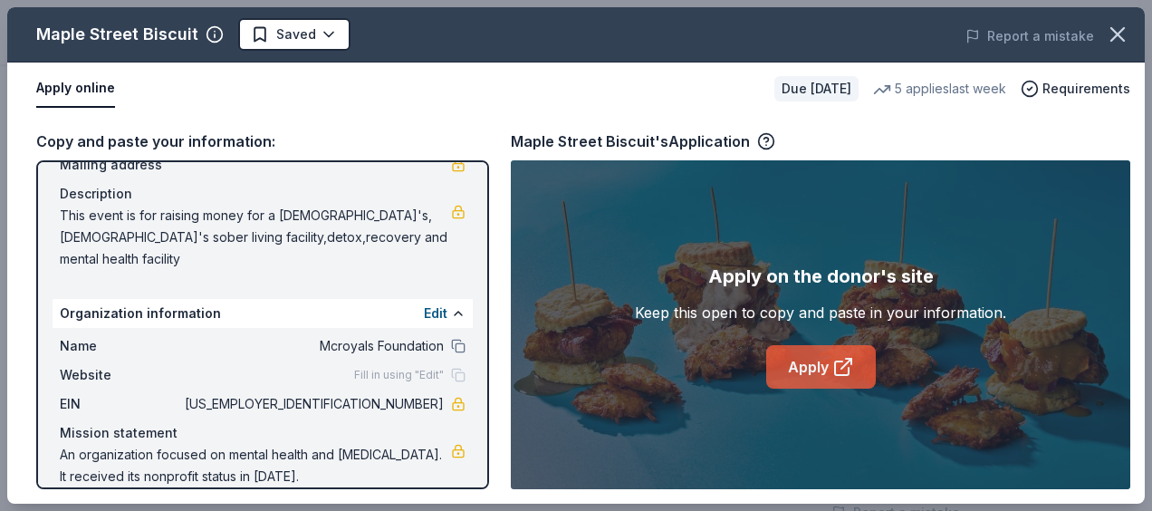
click at [836, 362] on icon at bounding box center [843, 367] width 22 height 22
click at [816, 364] on link "Apply" at bounding box center [821, 366] width 110 height 43
